Goal: Navigation & Orientation: Find specific page/section

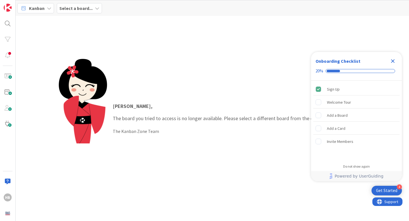
click at [392, 61] on icon "Close Checklist" at bounding box center [393, 61] width 7 height 7
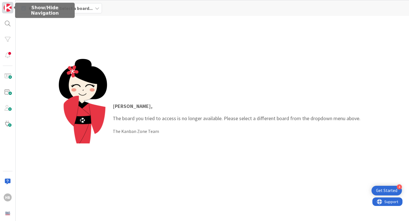
click at [8, 5] on img at bounding box center [8, 8] width 8 height 8
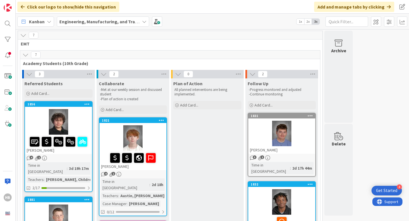
click at [144, 20] on icon at bounding box center [144, 21] width 5 height 5
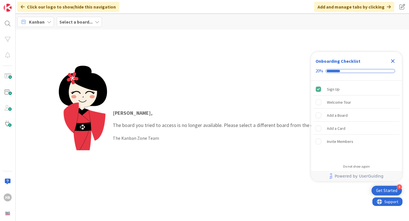
click at [70, 24] on b "Select a board..." at bounding box center [75, 22] width 33 height 6
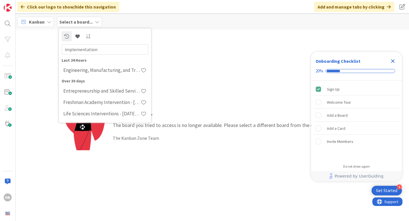
type input "implementation"
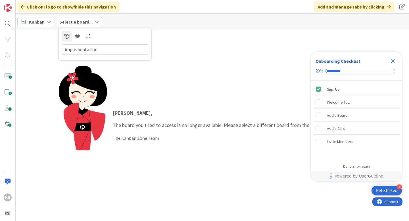
click at [42, 20] on span "Kanban" at bounding box center [37, 21] width 16 height 7
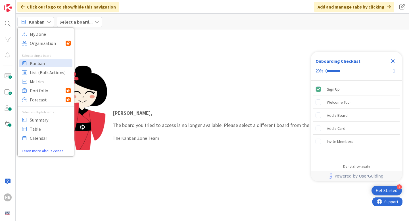
click at [84, 23] on b "Select a board..." at bounding box center [75, 22] width 33 height 6
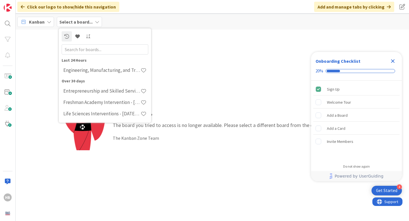
click at [81, 21] on b "Select a board..." at bounding box center [75, 22] width 33 height 6
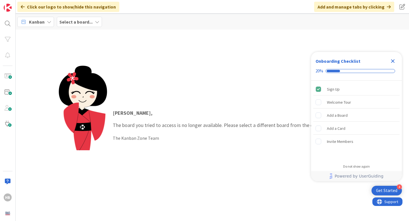
click at [81, 21] on b "Select a board..." at bounding box center [75, 22] width 33 height 6
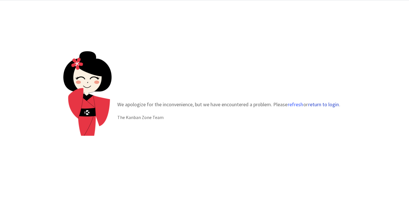
click at [322, 103] on button "return to login" at bounding box center [323, 105] width 31 height 6
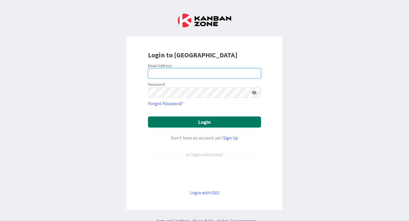
type input "[PERSON_NAME]"
click at [189, 125] on button "Login" at bounding box center [204, 122] width 113 height 11
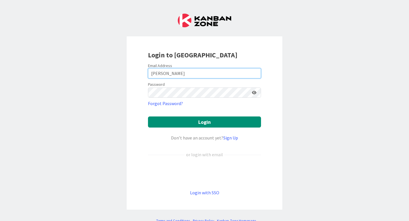
drag, startPoint x: 176, startPoint y: 76, endPoint x: 166, endPoint y: 74, distance: 10.1
click at [166, 74] on input "[PERSON_NAME]" at bounding box center [204, 73] width 113 height 10
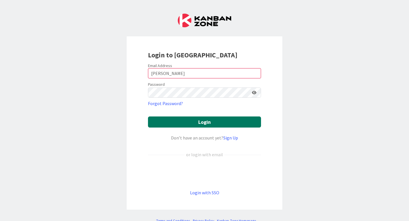
click at [190, 122] on button "Login" at bounding box center [204, 122] width 113 height 11
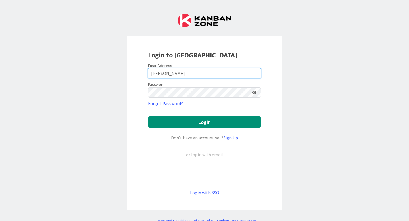
drag, startPoint x: 173, startPoint y: 72, endPoint x: 137, endPoint y: 72, distance: 36.4
click at [137, 72] on div "Login to Kanban Zone Email Address Bowen Password Forgot Password? Login Don’t …" at bounding box center [205, 122] width 156 height 173
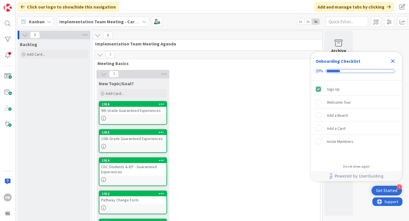
click at [393, 61] on icon "Close Checklist" at bounding box center [393, 61] width 4 height 4
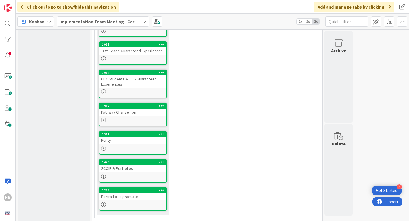
scroll to position [79, 0]
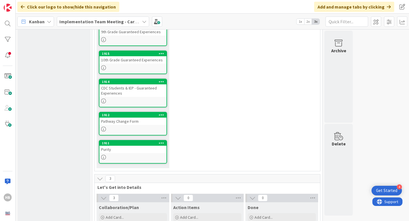
click at [113, 123] on div "Pathway Change Form" at bounding box center [133, 121] width 67 height 7
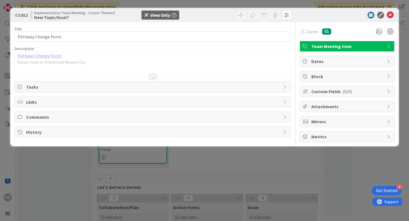
click at [55, 57] on link "Pathway Change Form" at bounding box center [40, 56] width 44 height 6
click at [391, 15] on icon at bounding box center [390, 15] width 7 height 7
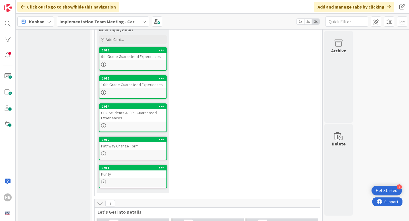
scroll to position [52, 0]
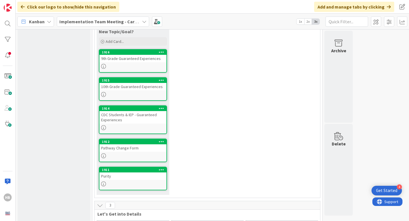
click at [118, 89] on div "10th Grade Guaranteed Experiences" at bounding box center [133, 86] width 67 height 7
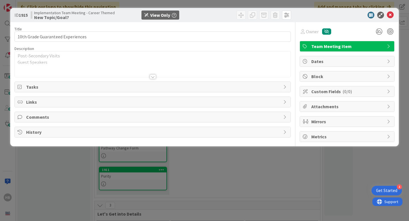
click at [95, 88] on span "Tasks" at bounding box center [153, 87] width 254 height 7
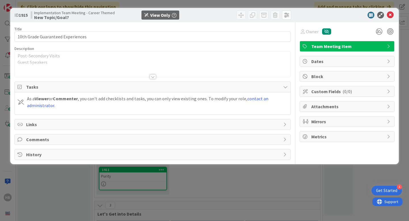
click at [95, 60] on p "Guest Speakers" at bounding box center [153, 62] width 270 height 7
click at [150, 78] on div at bounding box center [153, 76] width 6 height 5
click at [391, 15] on icon at bounding box center [390, 15] width 7 height 7
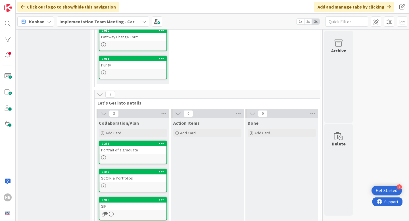
scroll to position [164, 0]
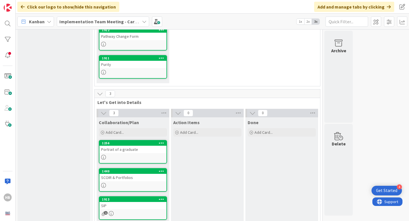
click at [134, 63] on div "Purity" at bounding box center [133, 64] width 67 height 7
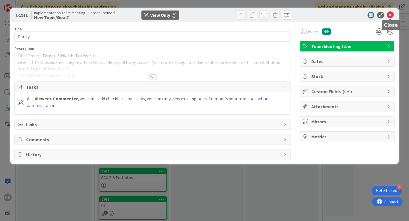
click at [390, 15] on icon at bounding box center [390, 15] width 7 height 7
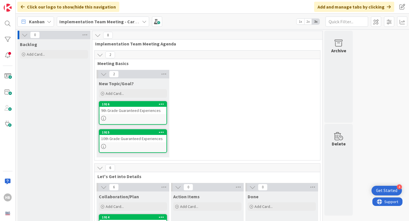
click at [127, 112] on div "9th Grade Guaranteed Experiences" at bounding box center [133, 110] width 67 height 7
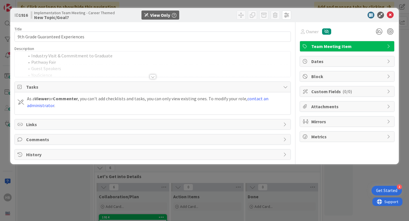
click at [154, 76] on div at bounding box center [153, 76] width 6 height 5
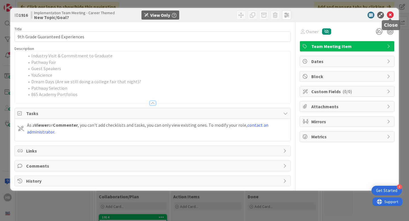
click at [390, 16] on icon at bounding box center [390, 15] width 7 height 7
